Goal: Book appointment/travel/reservation

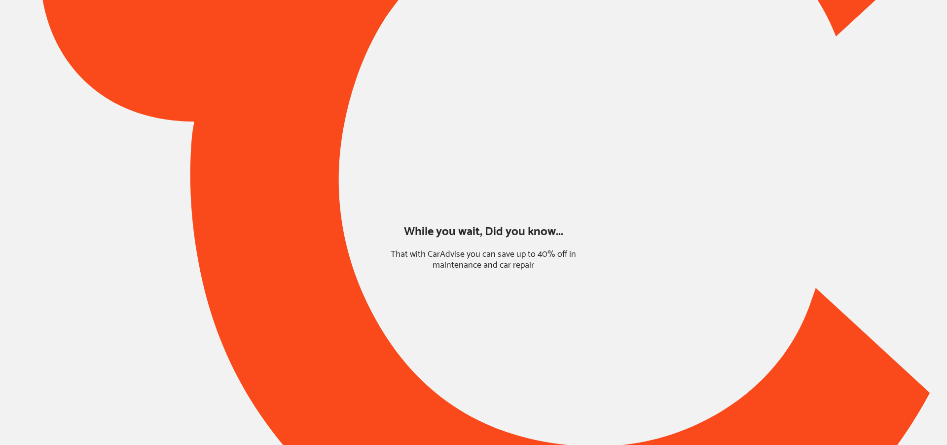
type input "*****"
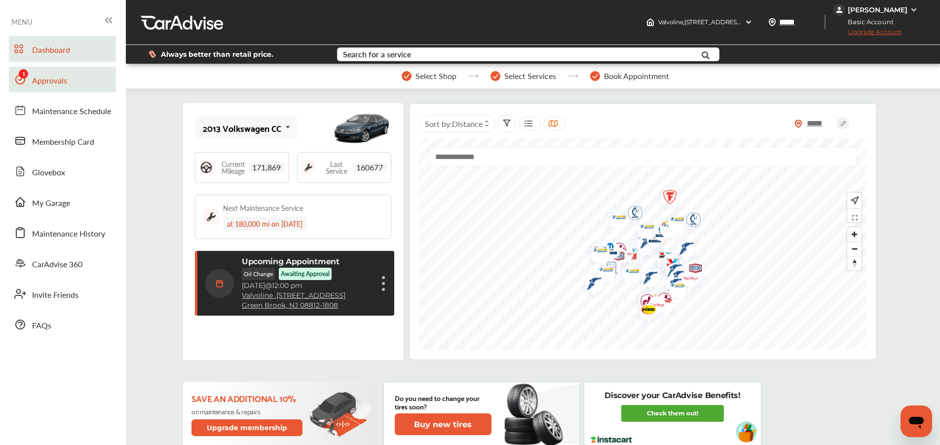
click at [55, 89] on link "Approvals" at bounding box center [62, 80] width 107 height 26
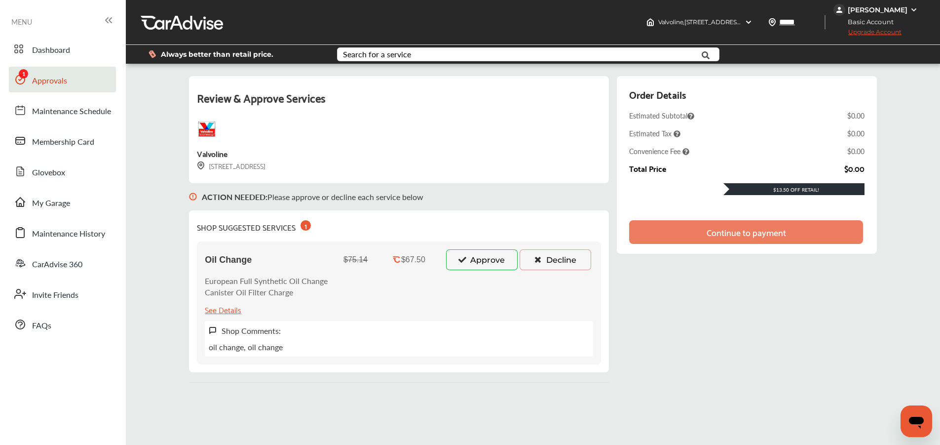
click at [464, 261] on icon at bounding box center [461, 259] width 9 height 7
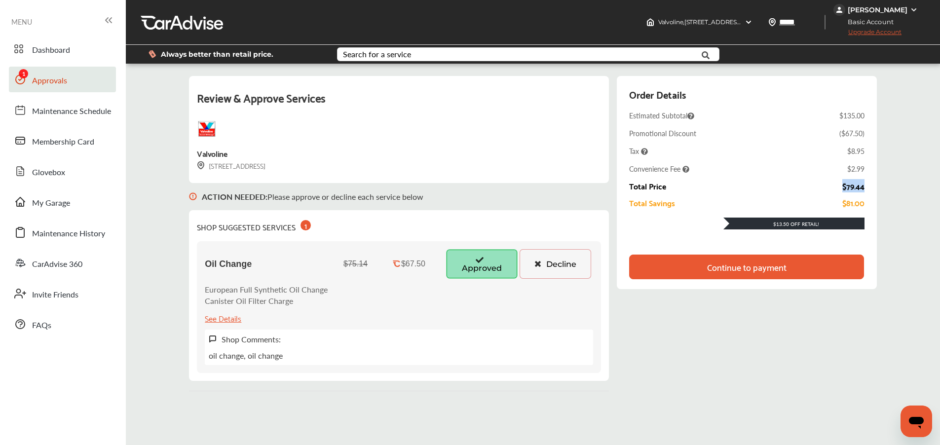
drag, startPoint x: 844, startPoint y: 186, endPoint x: 868, endPoint y: 185, distance: 23.7
click at [870, 184] on div "Order Details Estimated Subtotal $135.00 Promotional Discount ( $67.50 ) Tax $8…" at bounding box center [747, 182] width 260 height 213
copy div "$79.44"
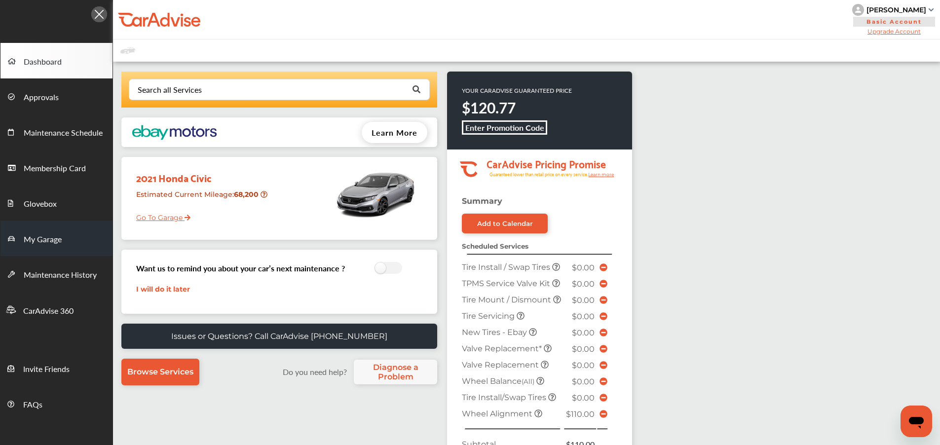
click at [58, 235] on span "My Garage" at bounding box center [43, 239] width 38 height 13
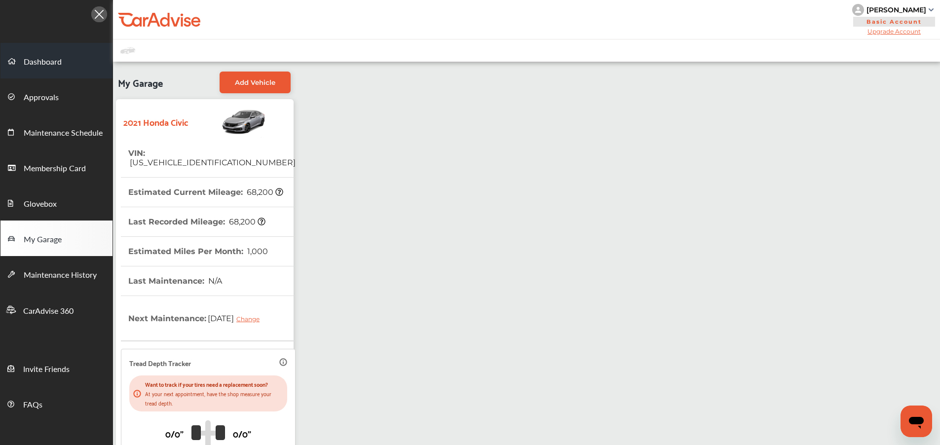
click at [46, 63] on span "Dashboard" at bounding box center [43, 62] width 38 height 13
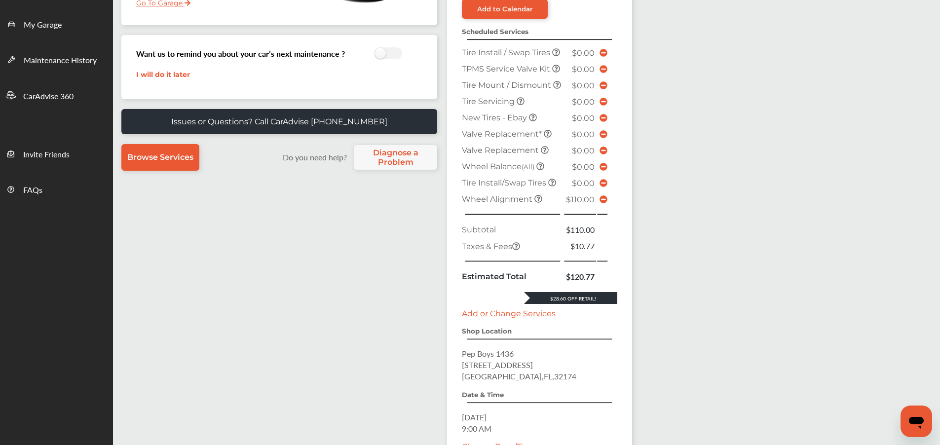
scroll to position [348, 0]
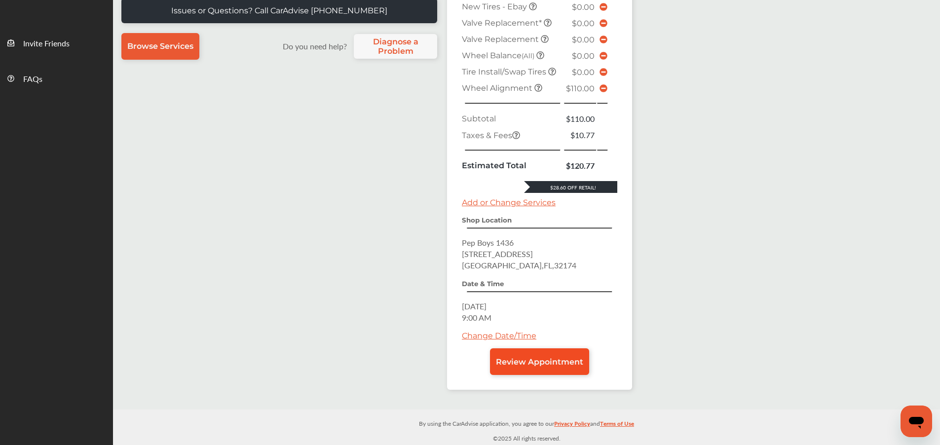
click at [507, 360] on span "Review Appointment" at bounding box center [539, 361] width 87 height 9
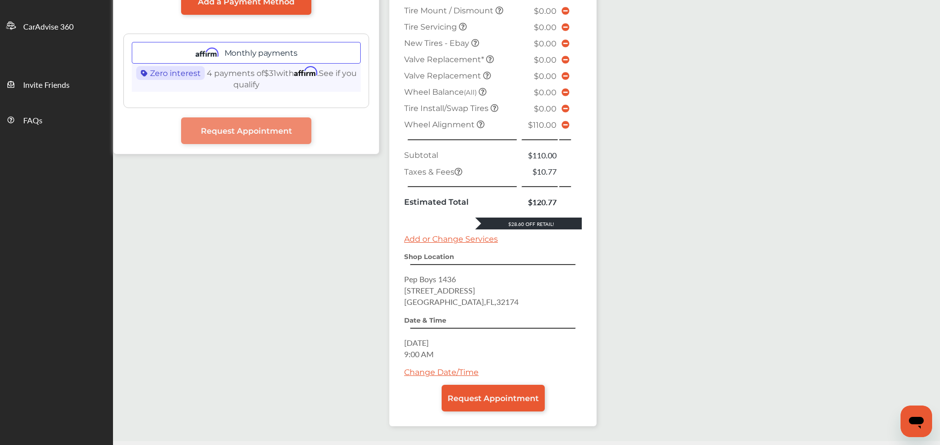
scroll to position [290, 0]
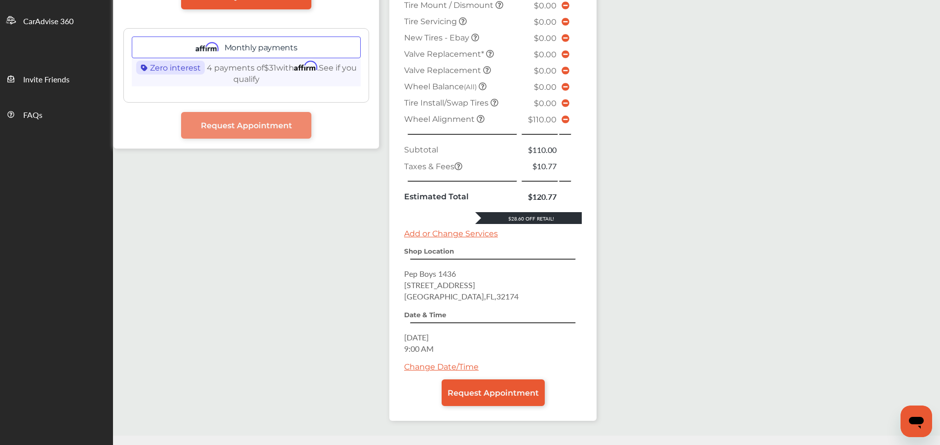
click at [455, 368] on link "Change Date/Time" at bounding box center [441, 366] width 75 height 9
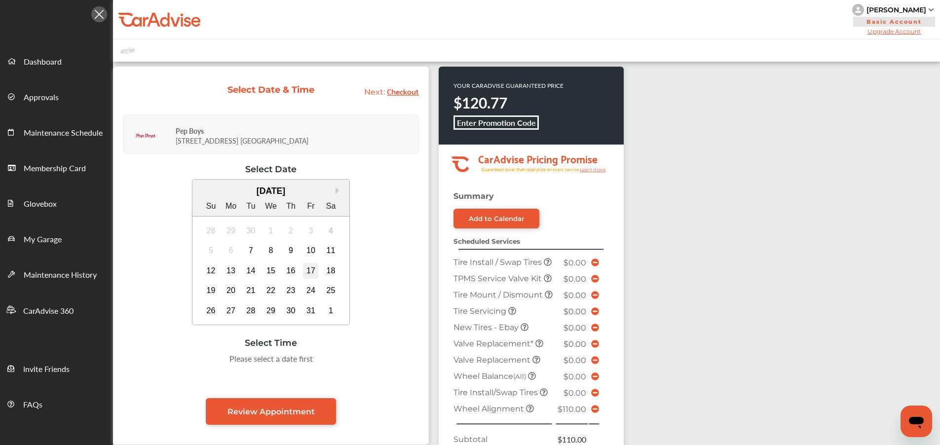
click at [307, 271] on div "17" at bounding box center [311, 271] width 16 height 16
click at [225, 360] on div "9:00 AM" at bounding box center [221, 362] width 46 height 18
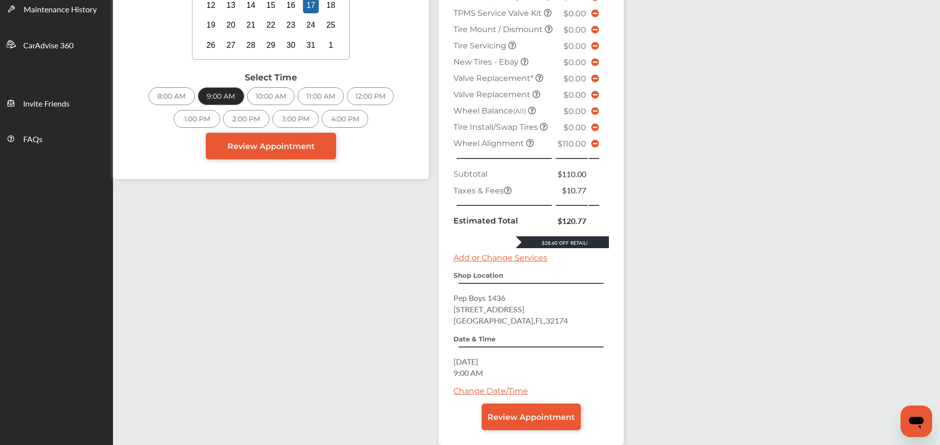
scroll to position [254, 0]
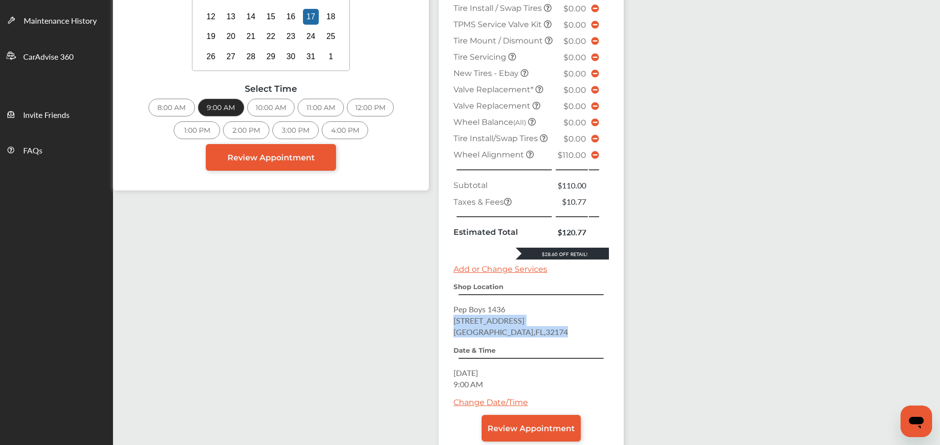
drag, startPoint x: 453, startPoint y: 342, endPoint x: 539, endPoint y: 357, distance: 86.6
click at [545, 338] on p "Pep Boys [STREET_ADDRESS]" at bounding box center [530, 320] width 155 height 34
copy p "[STREET_ADDRESS]"
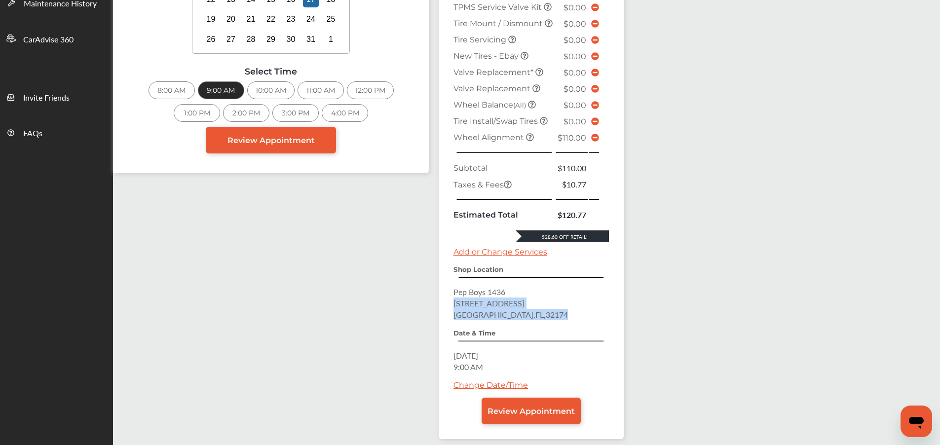
scroll to position [330, 0]
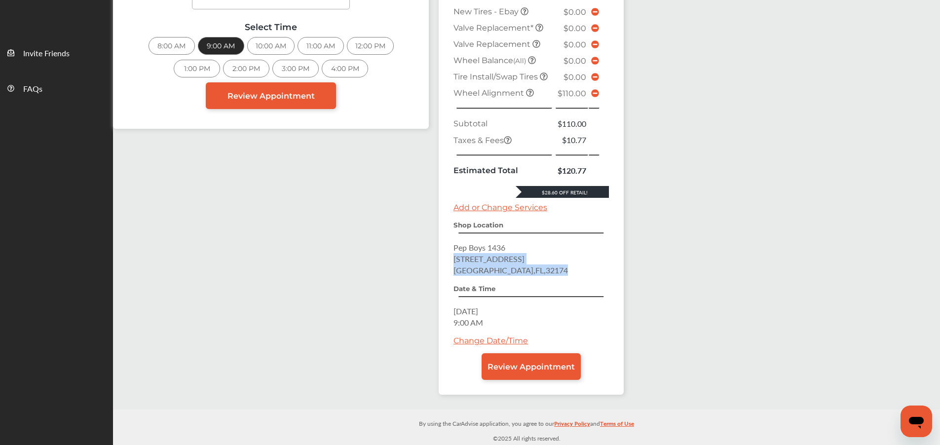
copy p "[STREET_ADDRESS]"
drag, startPoint x: 449, startPoint y: 254, endPoint x: 538, endPoint y: 282, distance: 94.1
click at [538, 282] on div "Summary Add to Calendar Scheduled Services Tire Install / Swap Tires $0.00 TPMS…" at bounding box center [531, 135] width 185 height 519
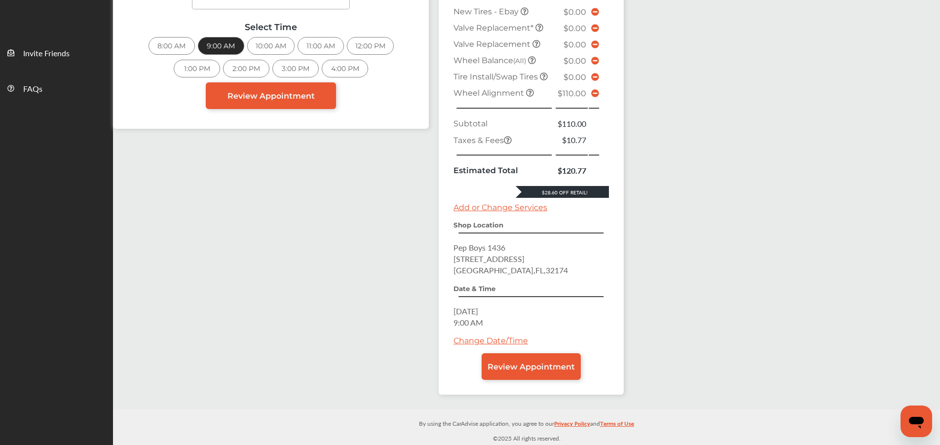
drag, startPoint x: 465, startPoint y: 263, endPoint x: 455, endPoint y: 260, distance: 10.7
click at [465, 263] on span "[STREET_ADDRESS]" at bounding box center [488, 258] width 71 height 11
drag, startPoint x: 454, startPoint y: 259, endPoint x: 524, endPoint y: 279, distance: 72.6
click at [543, 285] on div "Summary Add to Calendar Scheduled Services Tire Install / Swap Tires $0.00 TPMS…" at bounding box center [531, 135] width 185 height 519
copy p "Pep Boys [STREET_ADDRESS]"
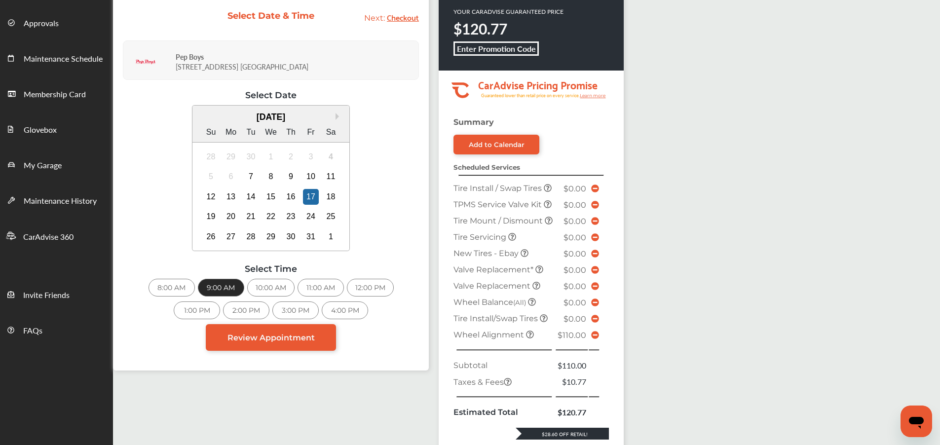
scroll to position [0, 0]
